Goal: Transaction & Acquisition: Purchase product/service

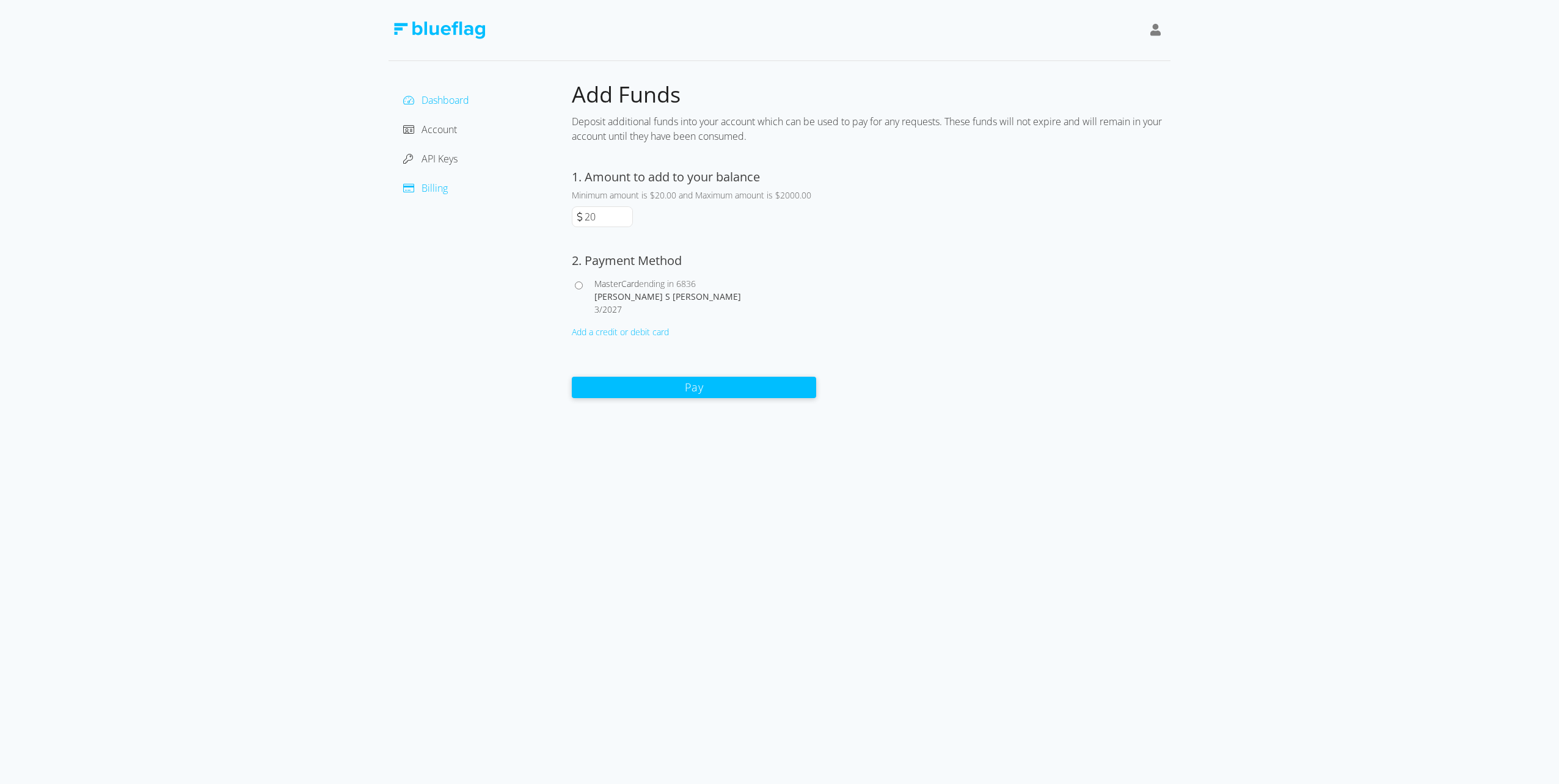
click at [434, 97] on span "Dashboard" at bounding box center [445, 100] width 47 height 13
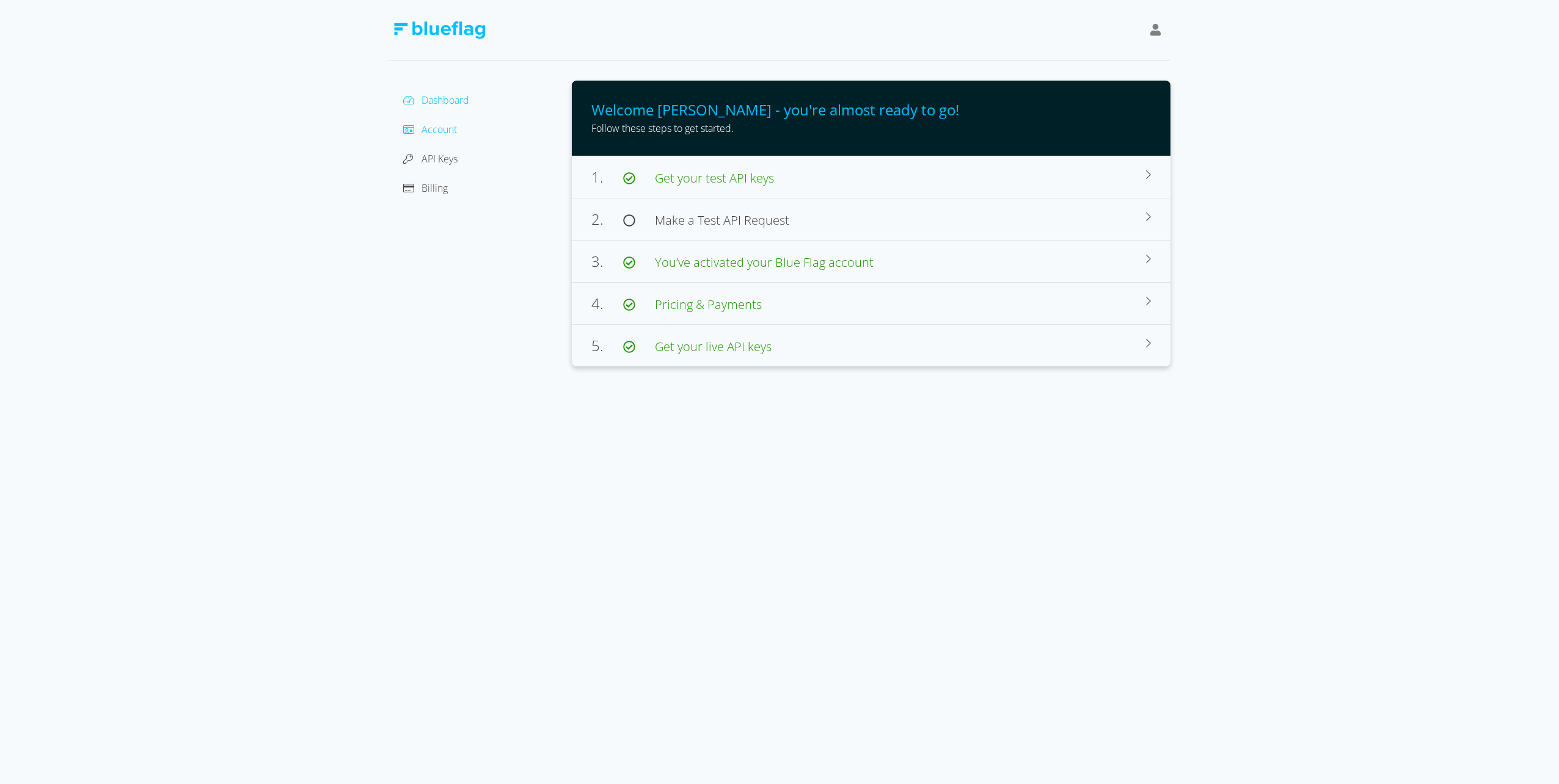
click at [433, 132] on span "Account" at bounding box center [439, 129] width 35 height 13
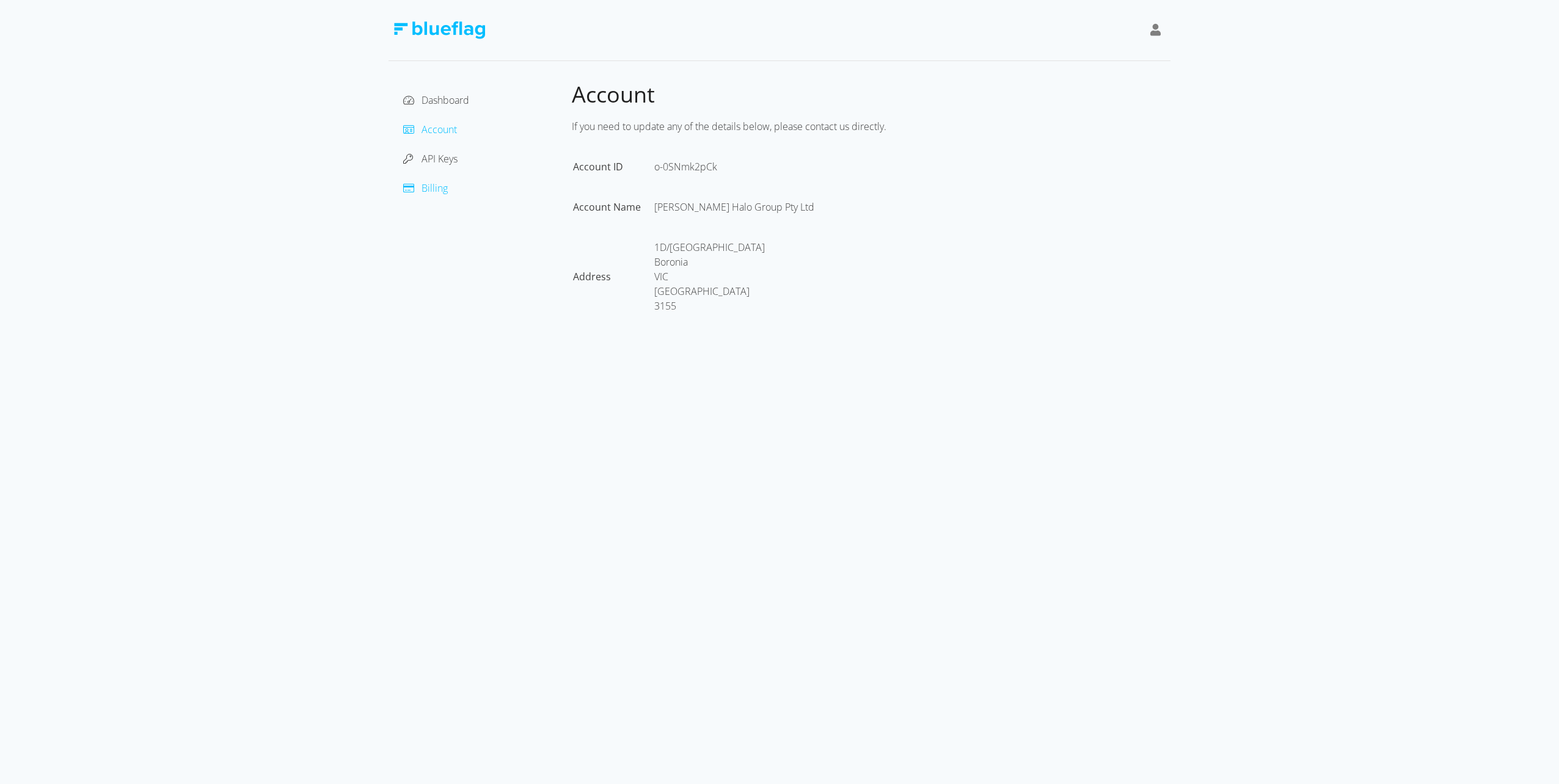
click at [428, 189] on span "Billing" at bounding box center [434, 188] width 26 height 13
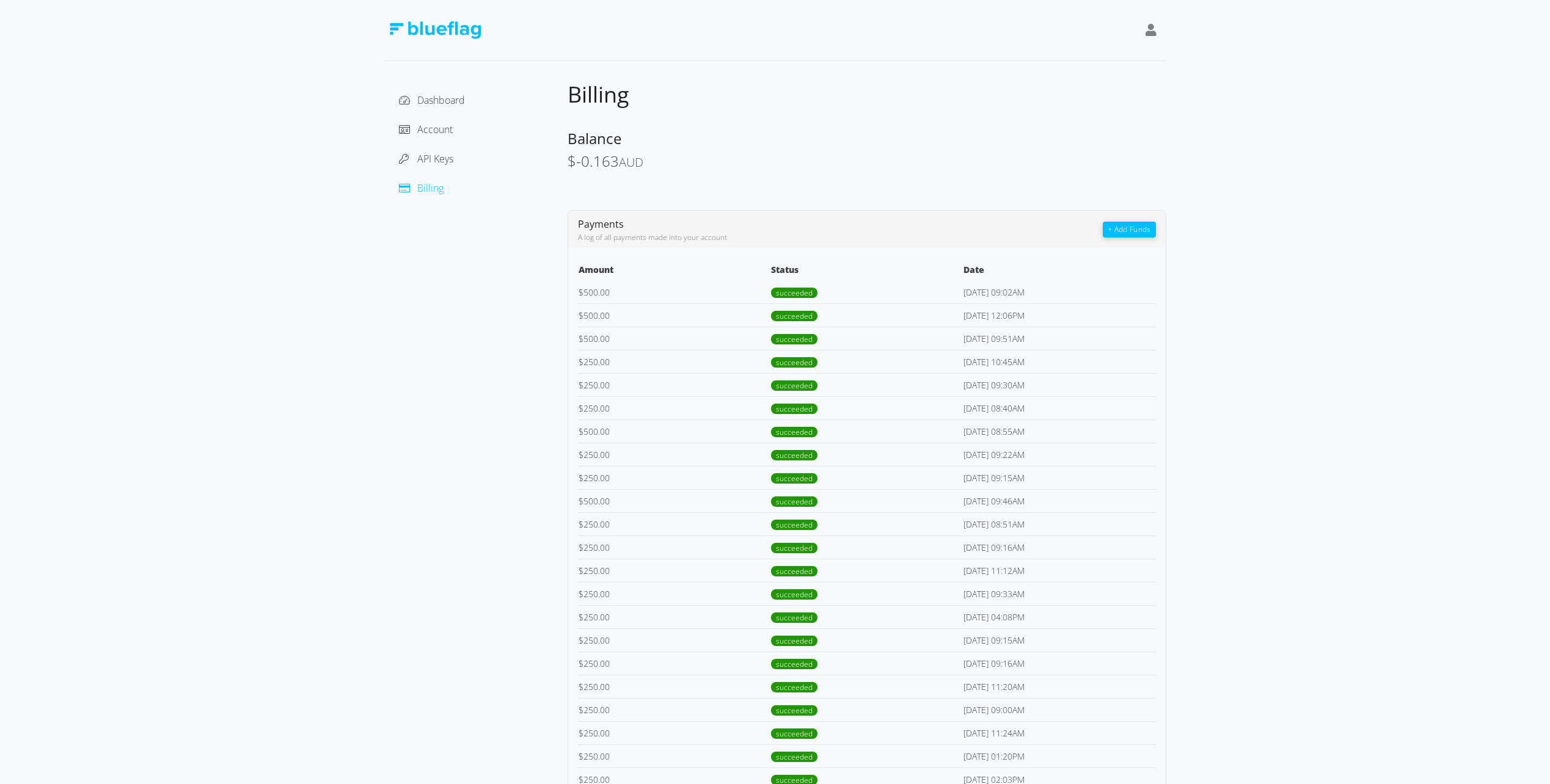
click at [917, 166] on div "$ -0.163 AUD" at bounding box center [867, 162] width 598 height 18
click at [1140, 229] on button "+ Add Funds" at bounding box center [1129, 229] width 53 height 16
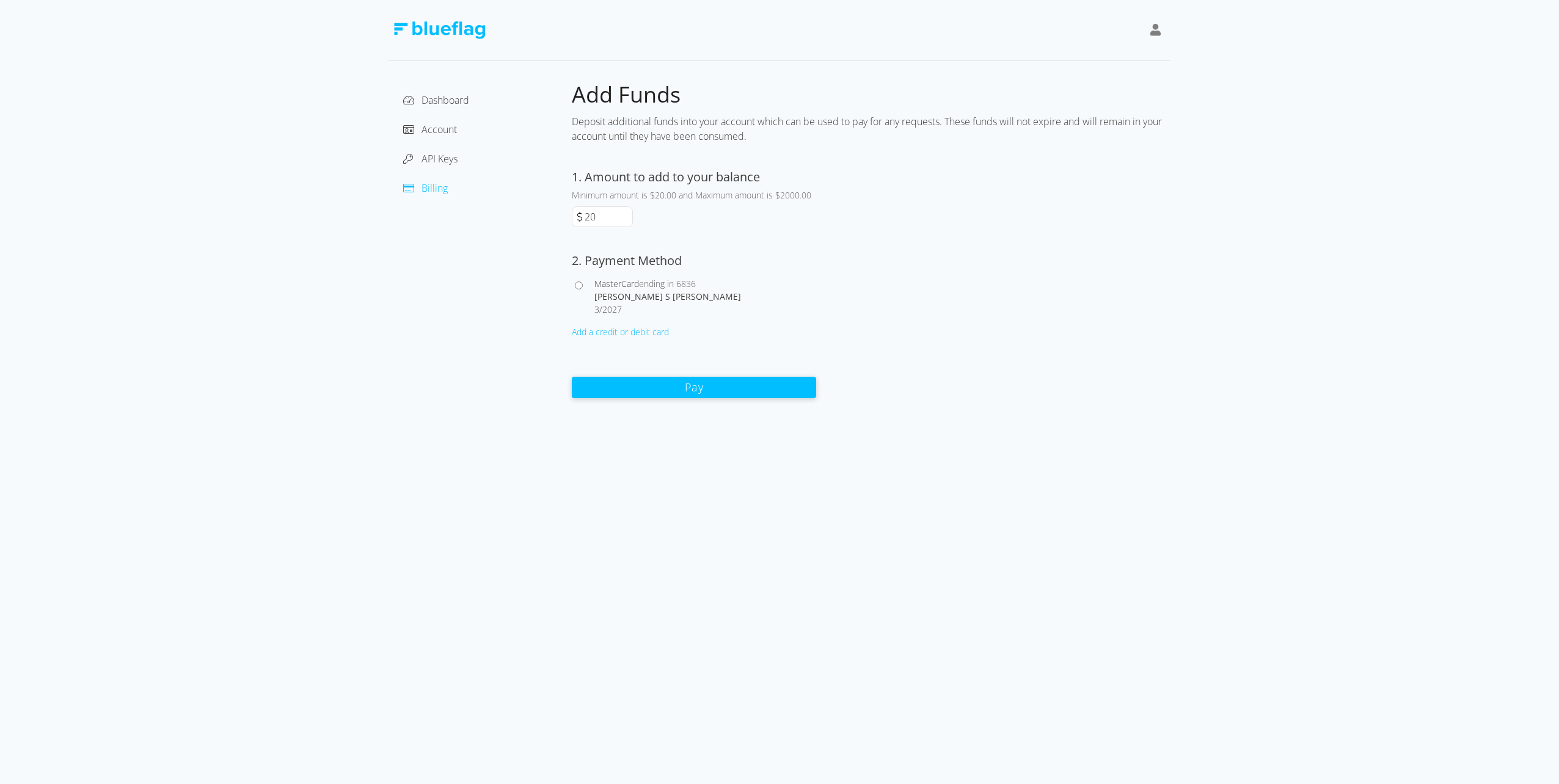
drag, startPoint x: 608, startPoint y: 215, endPoint x: 571, endPoint y: 215, distance: 37.0
click at [571, 215] on div "Dashboard Account API Keys Billing Add Funds Deposit additional funds into your…" at bounding box center [779, 240] width 782 height 318
type input "750"
click at [577, 285] on input "MasterCard ending in 6836 [PERSON_NAME] S [PERSON_NAME] 3 / 2027" at bounding box center [579, 286] width 8 height 8
radio input "true"
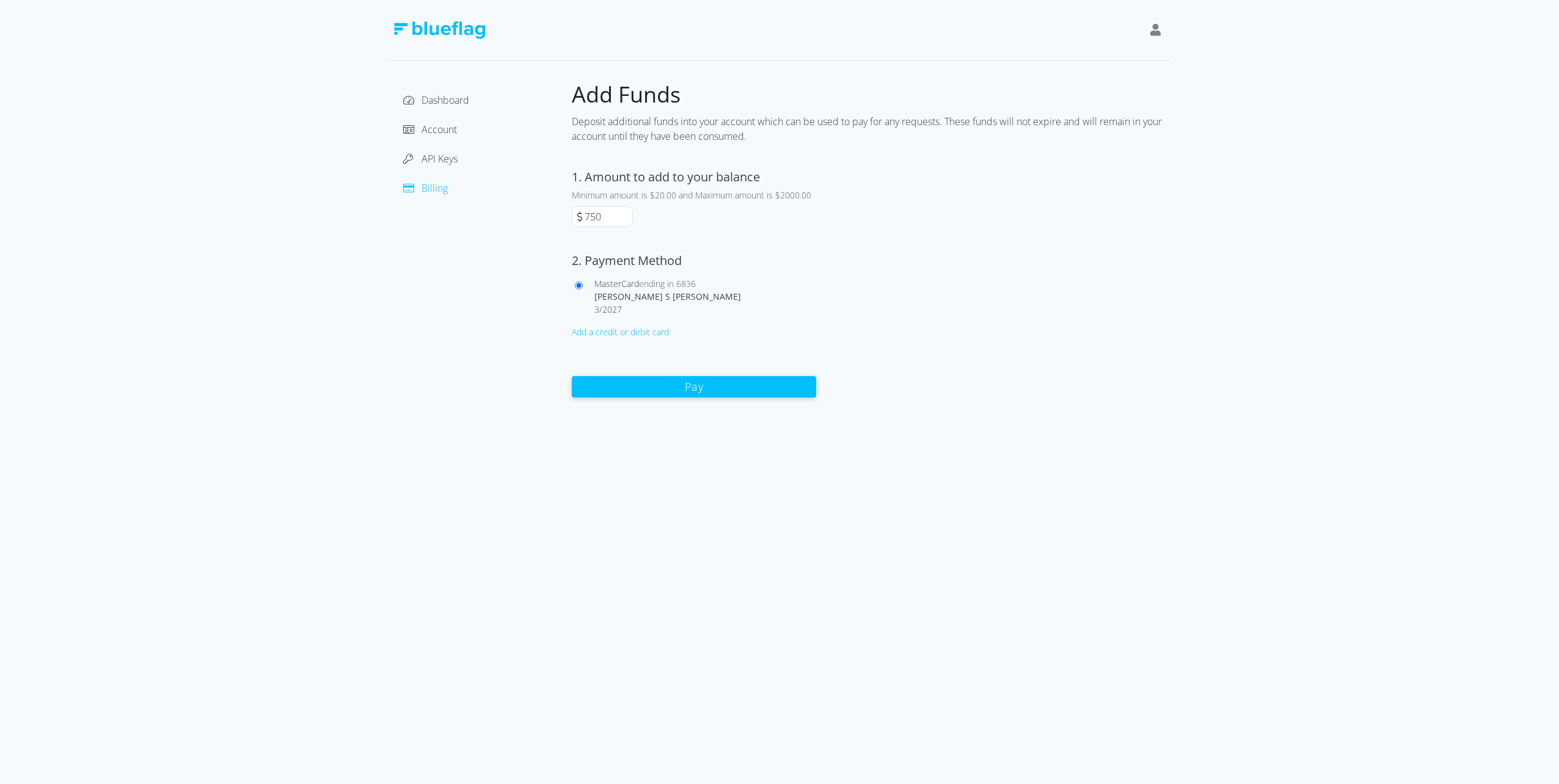
click at [697, 388] on button "Pay" at bounding box center [694, 386] width 244 height 21
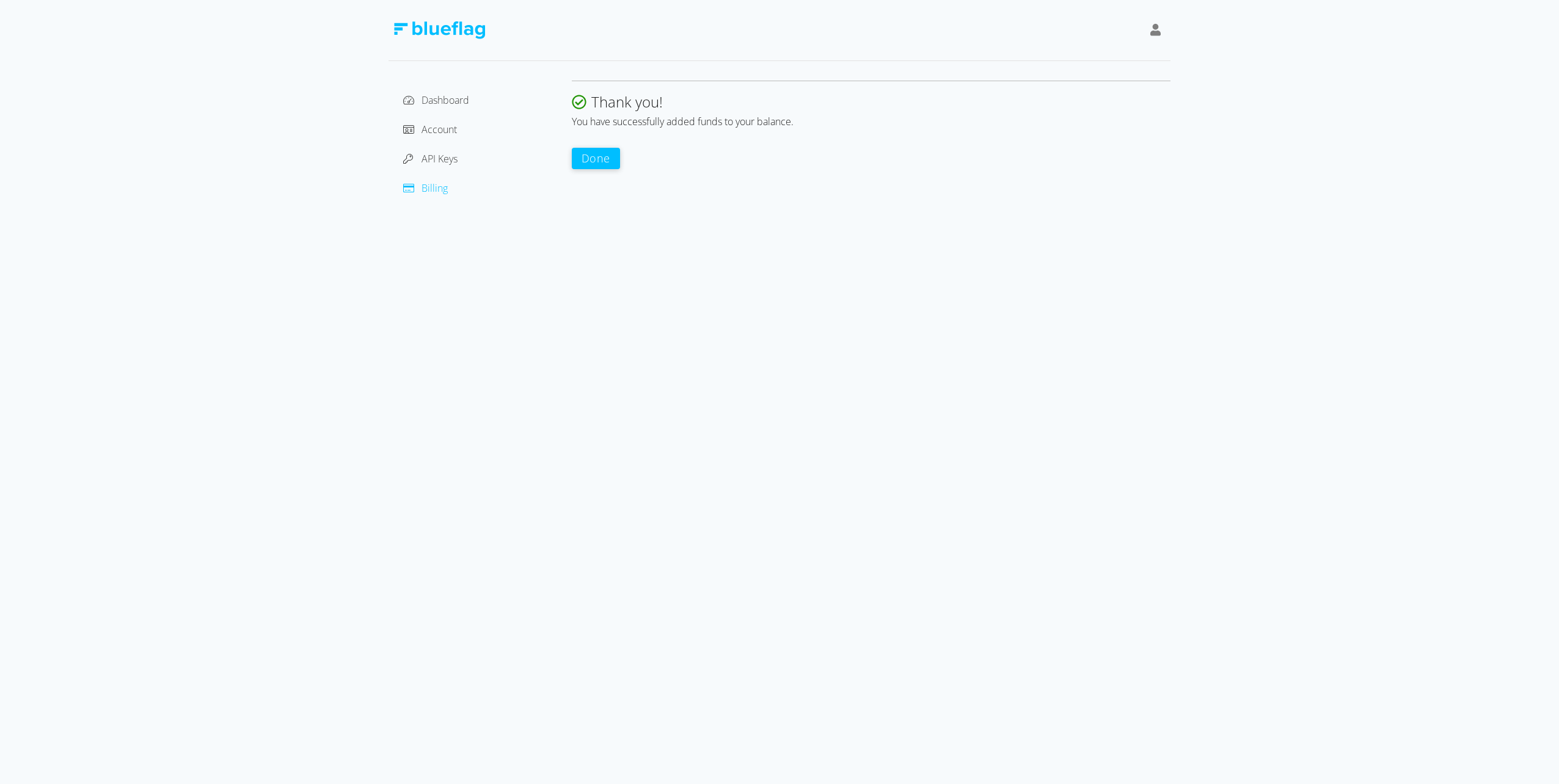
click at [598, 158] on button "Done" at bounding box center [596, 158] width 48 height 21
